Goal: Task Accomplishment & Management: Manage account settings

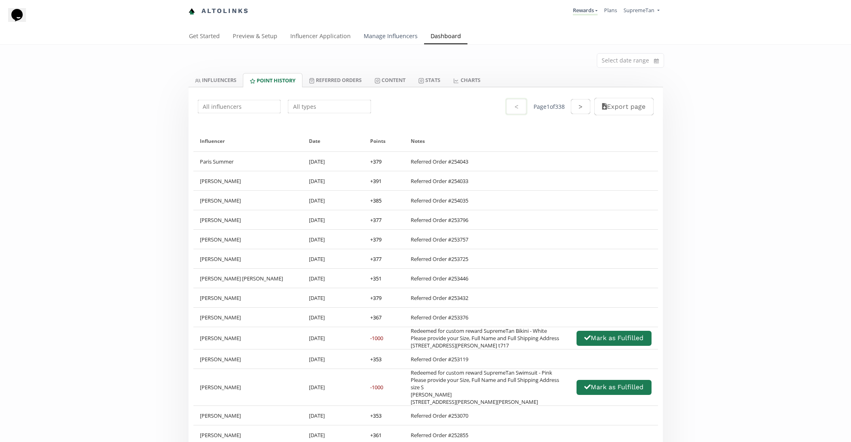
click at [376, 36] on link "Manage Influencers" at bounding box center [390, 37] width 67 height 16
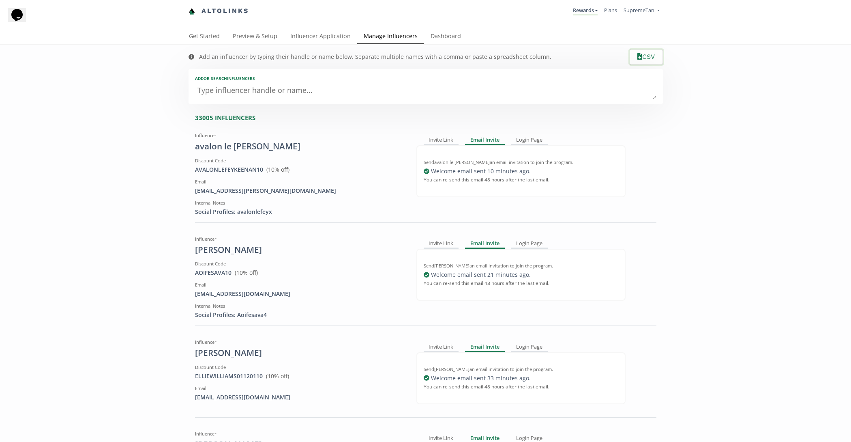
click at [647, 58] on button "CSV" at bounding box center [646, 56] width 35 height 17
click at [446, 35] on link "Dashboard" at bounding box center [445, 37] width 43 height 16
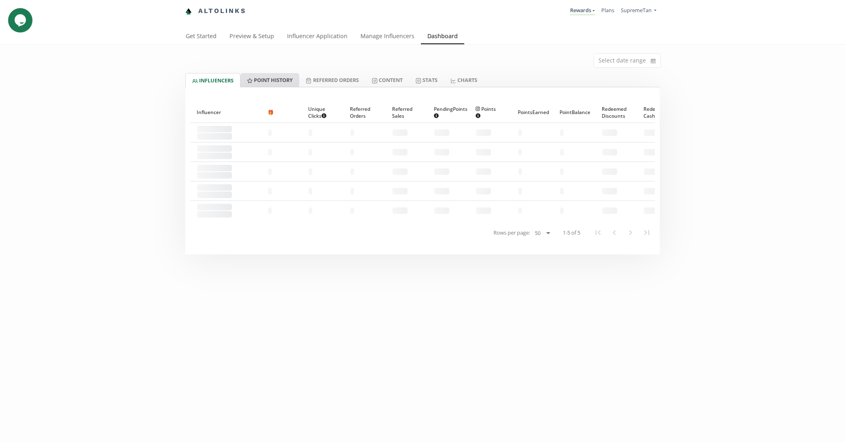
click at [277, 83] on link "Point HISTORY" at bounding box center [269, 80] width 59 height 14
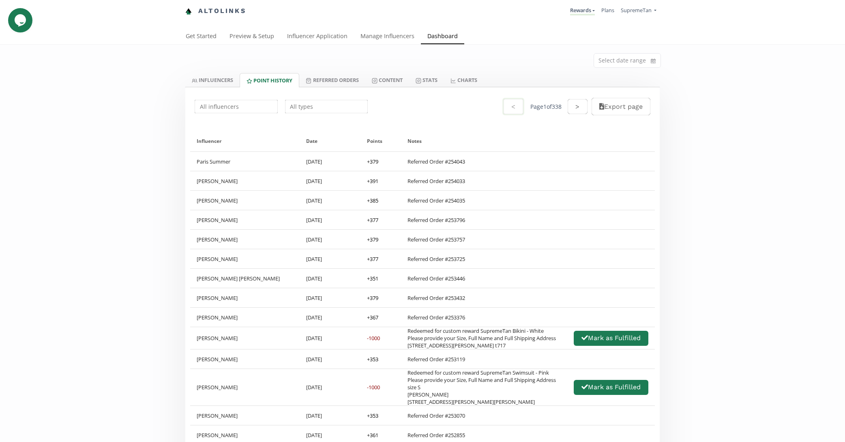
click at [316, 107] on input "text" at bounding box center [327, 107] width 86 height 16
click at [314, 121] on div "Redeemed for Cash" at bounding box center [326, 122] width 82 height 15
type input "Redeemed for Cash"
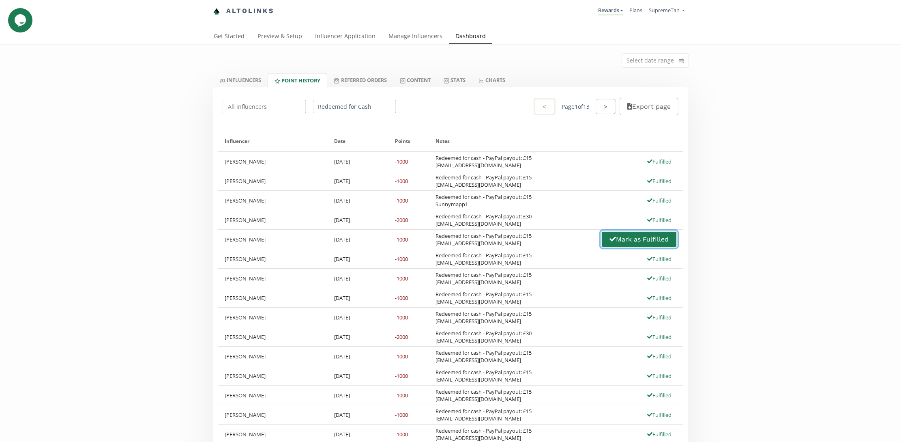
click at [619, 238] on button "Mark as Fulfilled" at bounding box center [639, 238] width 77 height 17
